Goal: Find specific page/section: Find specific page/section

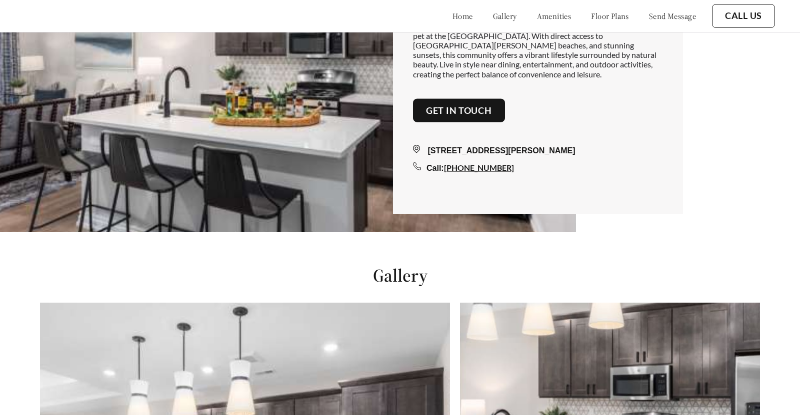
scroll to position [270, 0]
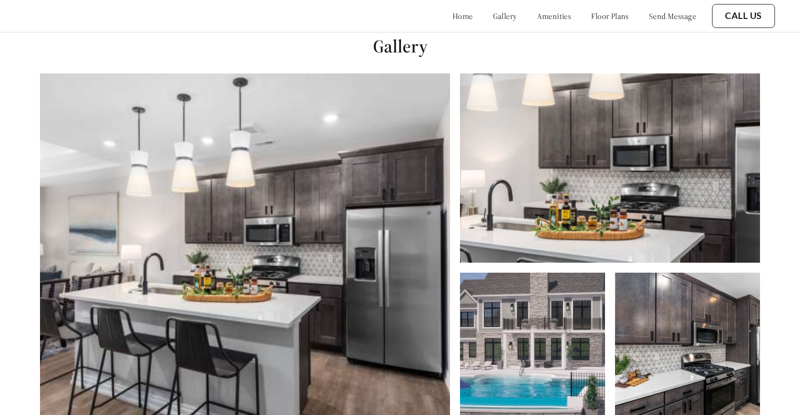
scroll to position [646, 0]
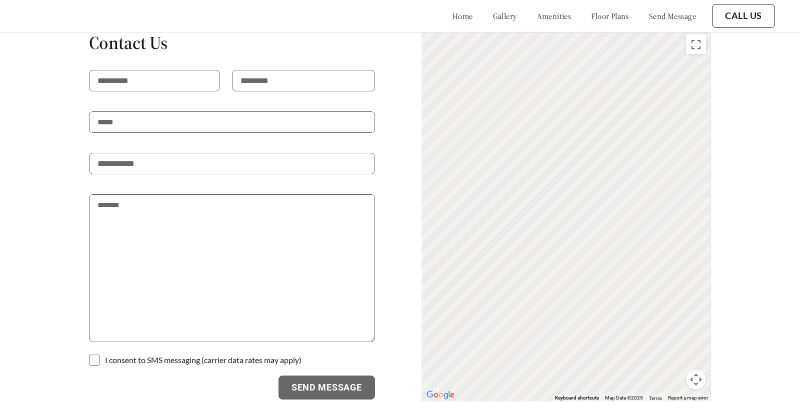
scroll to position [1766, 0]
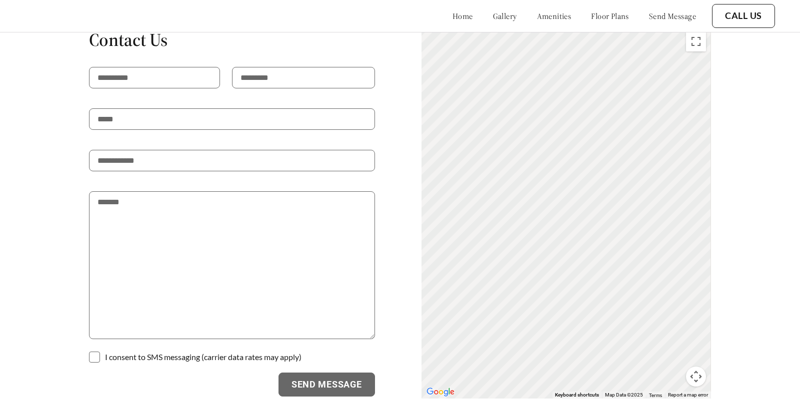
scroll to position [1751, 0]
